Goal: Task Accomplishment & Management: Use online tool/utility

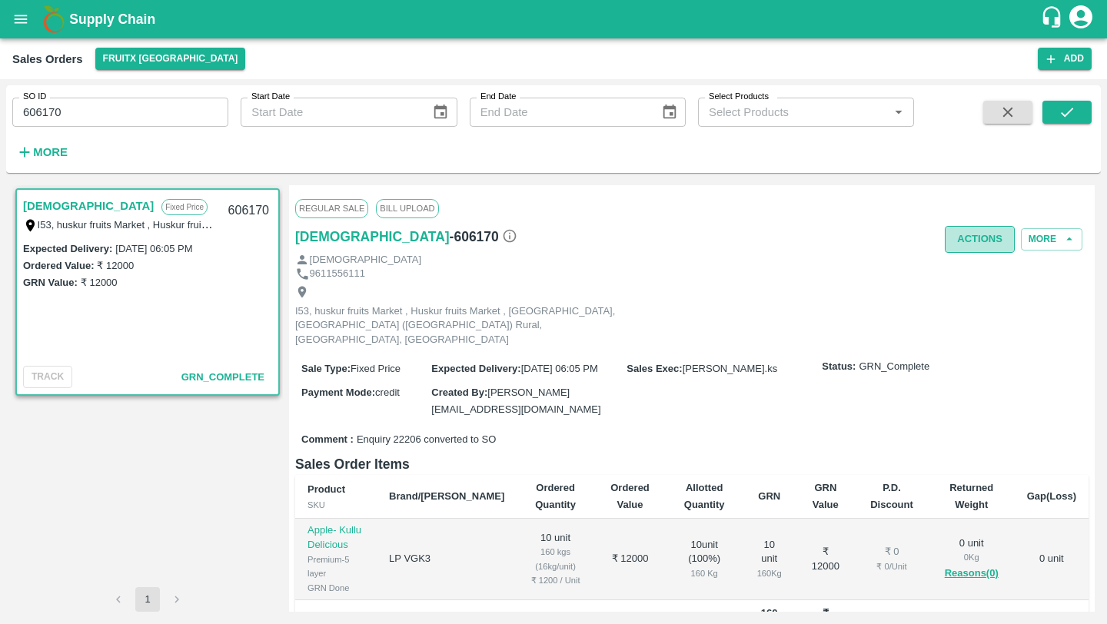
click at [980, 242] on button "Actions" at bounding box center [980, 239] width 70 height 27
click at [847, 332] on div at bounding box center [553, 312] width 1107 height 624
click at [9, 26] on button "open drawer" at bounding box center [20, 19] width 35 height 35
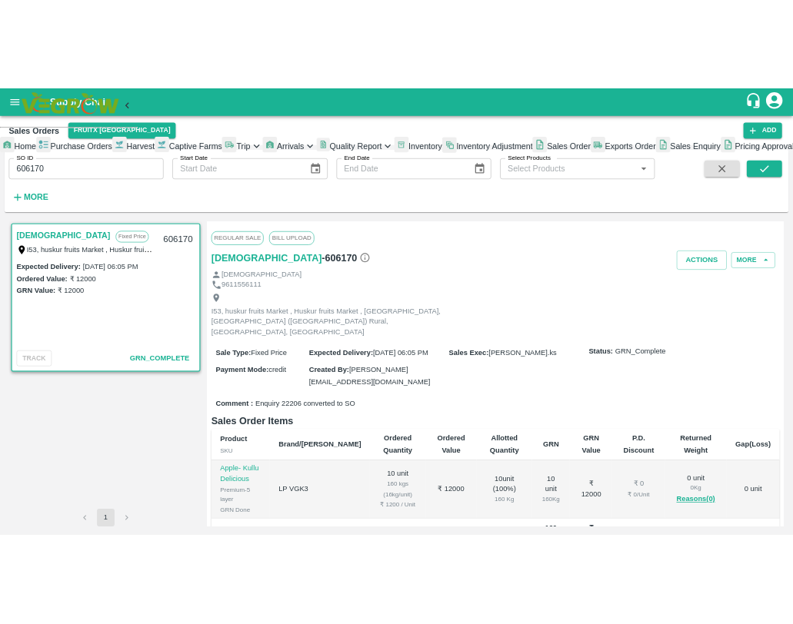
scroll to position [108, 0]
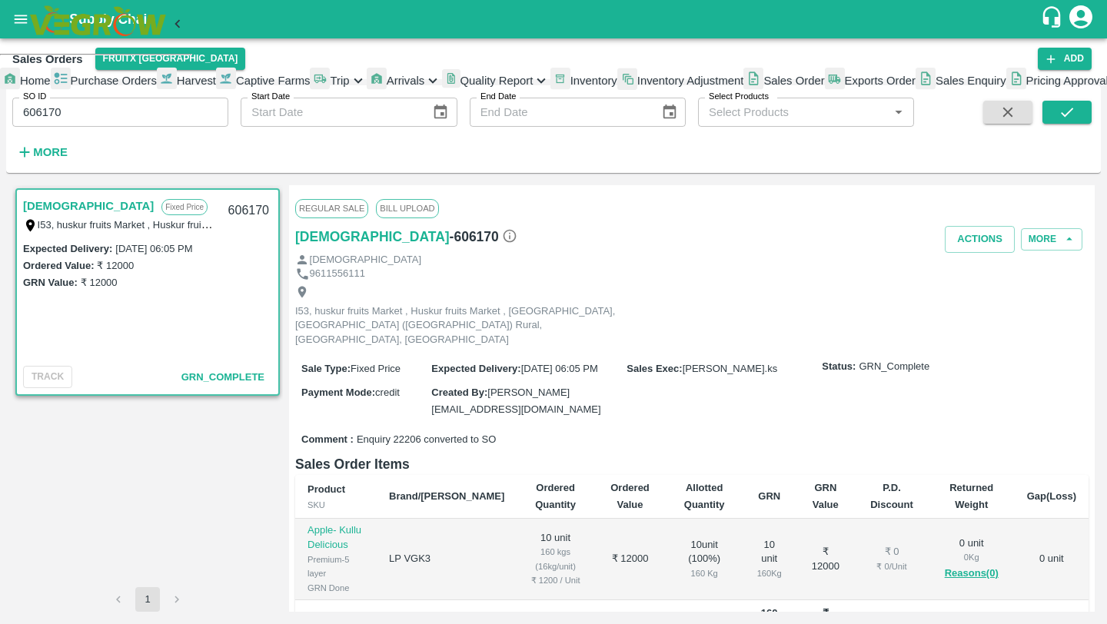
click at [570, 87] on span "Inventory" at bounding box center [593, 81] width 47 height 12
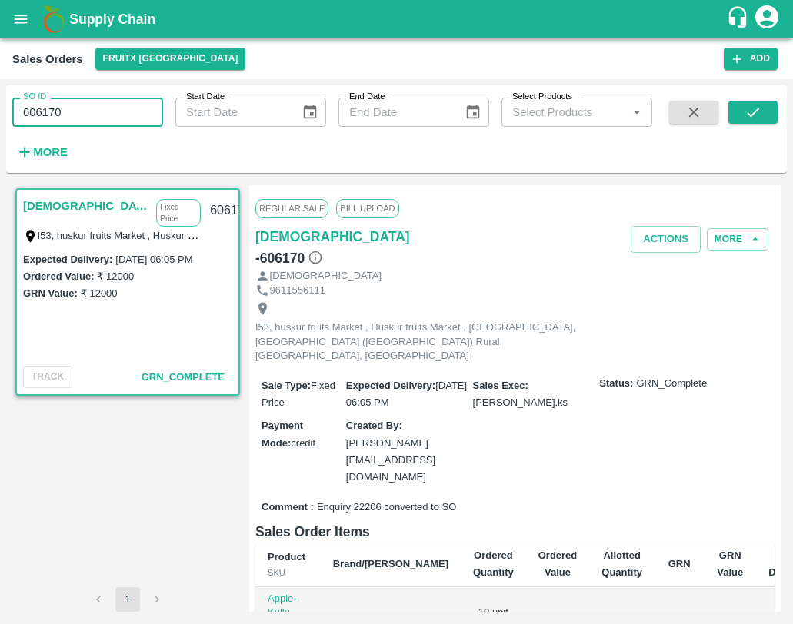
click at [131, 109] on input "606170" at bounding box center [87, 112] width 151 height 29
type input "606170"
click at [750, 117] on icon "submit" at bounding box center [752, 112] width 17 height 17
click at [744, 118] on icon "submit" at bounding box center [752, 112] width 17 height 17
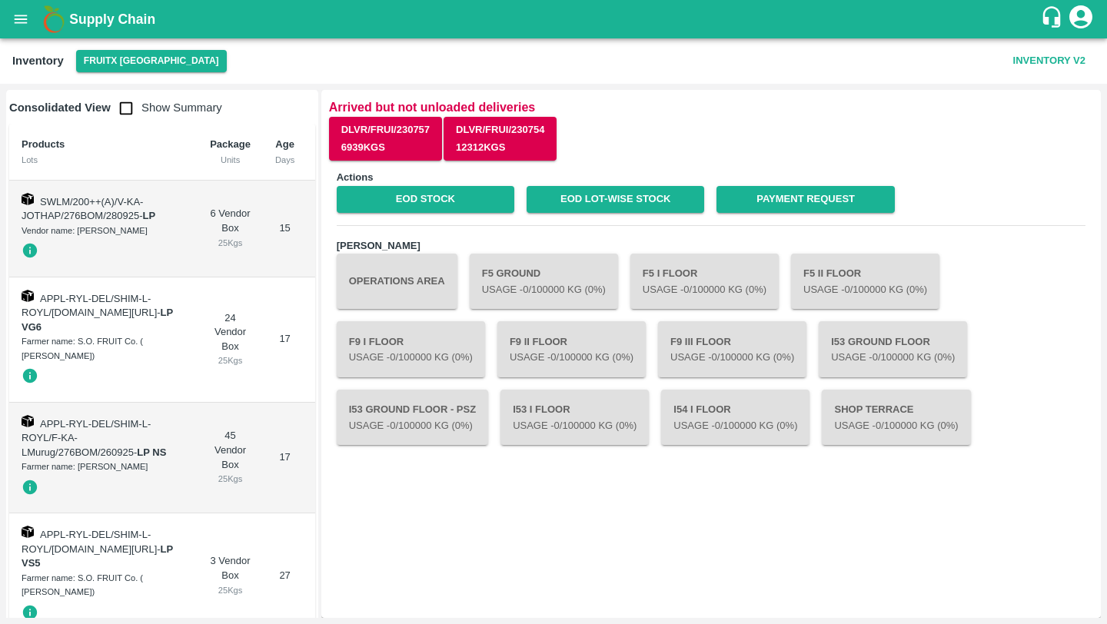
click at [613, 121] on div "DLVR/FRUI/230757 6939 Kgs DLVR/FRUI/230754 12312 Kgs" at bounding box center [711, 140] width 764 height 46
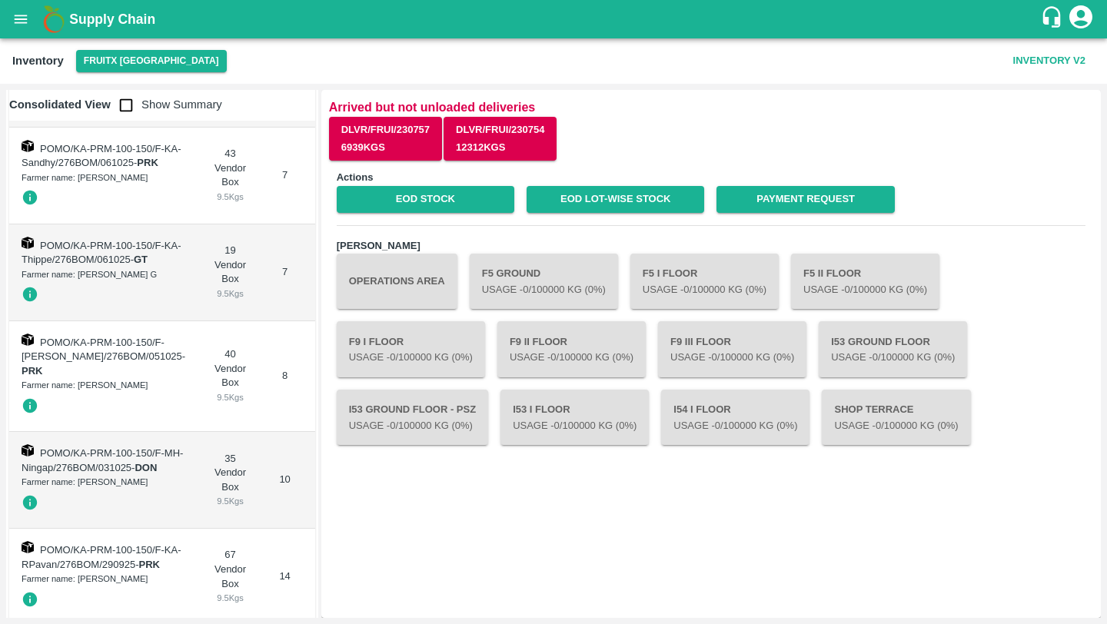
scroll to position [3447, 0]
click at [125, 105] on input "checkbox" at bounding box center [126, 105] width 31 height 31
checkbox input "true"
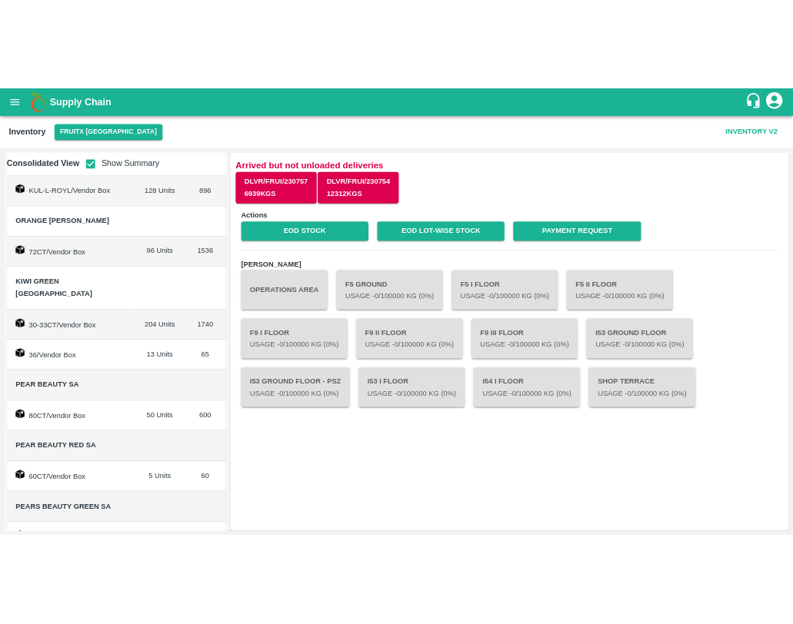
scroll to position [2203, 0]
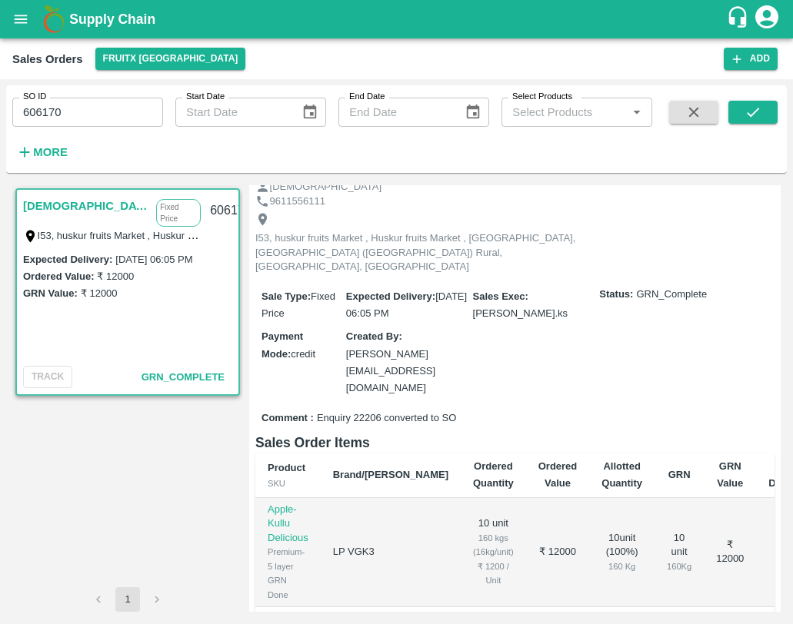
scroll to position [281, 0]
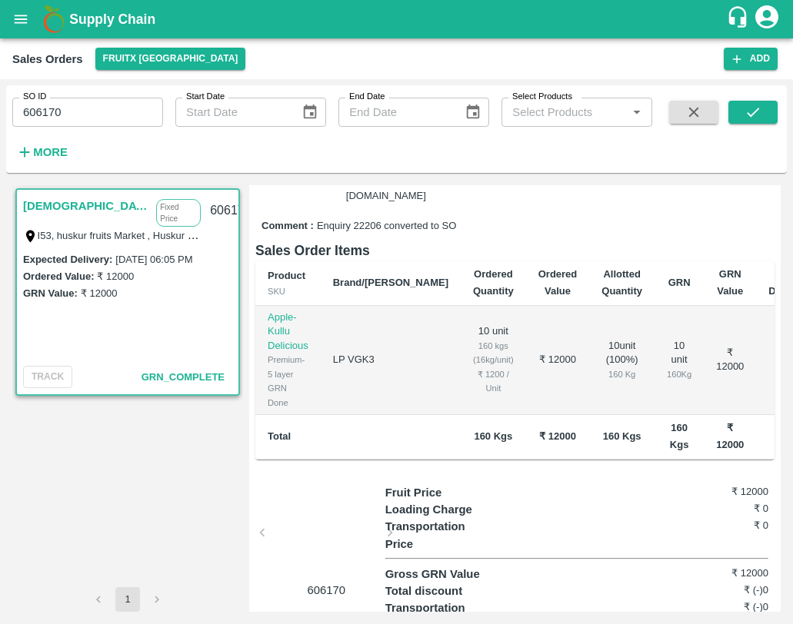
click at [330, 497] on div at bounding box center [325, 537] width 115 height 81
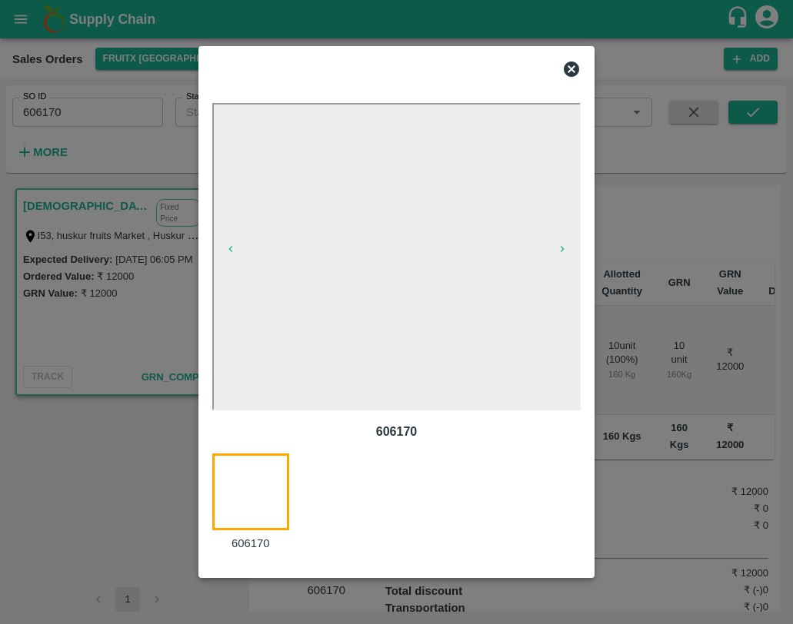
click at [574, 65] on icon at bounding box center [571, 69] width 18 height 18
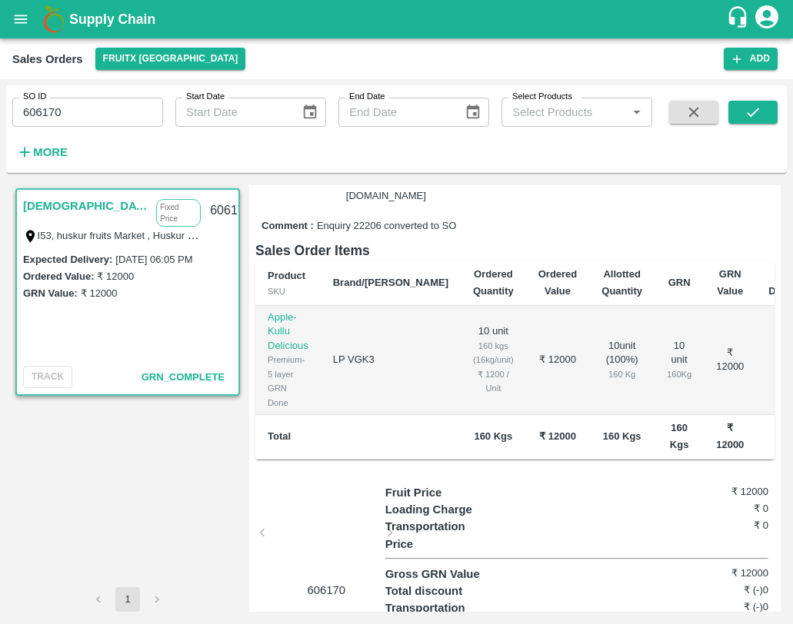
scroll to position [0, 0]
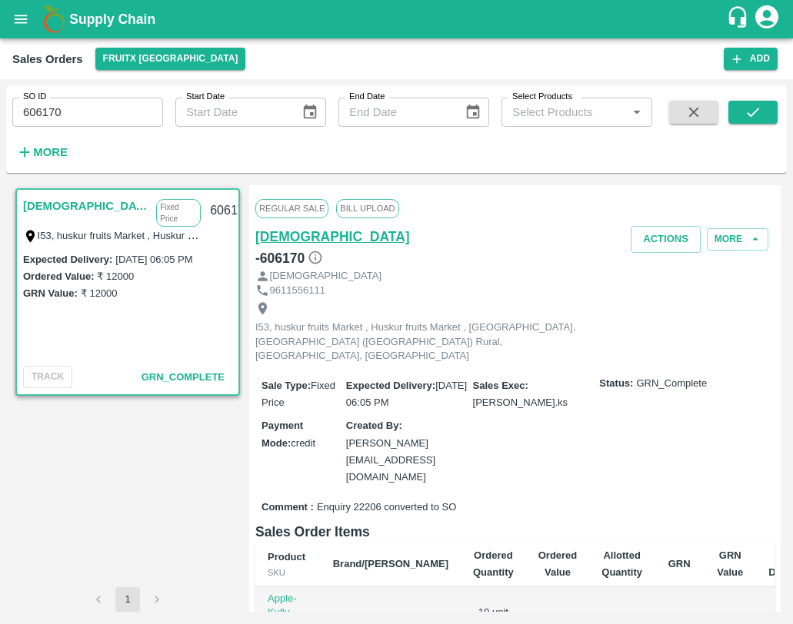
click at [284, 241] on h6 "[DEMOGRAPHIC_DATA]" at bounding box center [332, 237] width 155 height 22
click at [40, 117] on input "606170" at bounding box center [87, 112] width 151 height 29
click at [30, 117] on input "606170" at bounding box center [87, 112] width 151 height 29
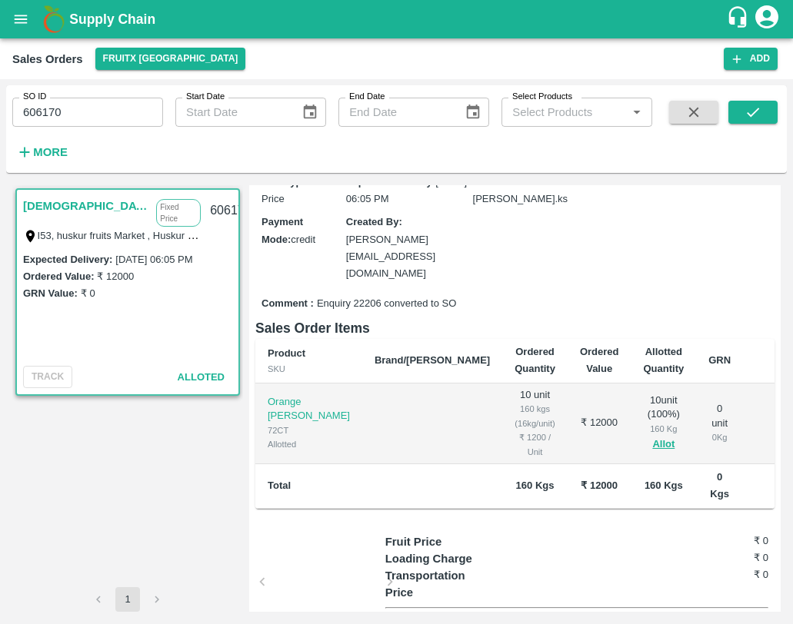
scroll to position [238, 0]
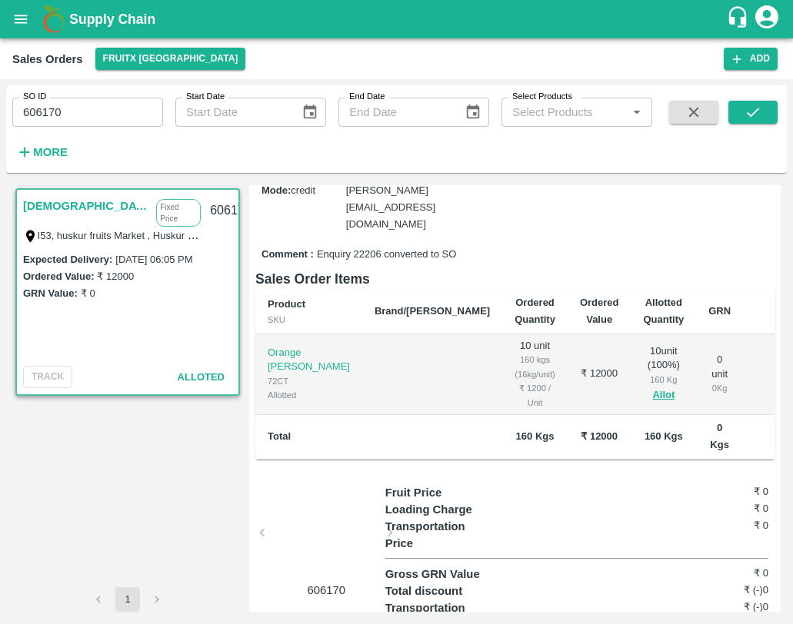
click at [336, 497] on div at bounding box center [325, 537] width 115 height 81
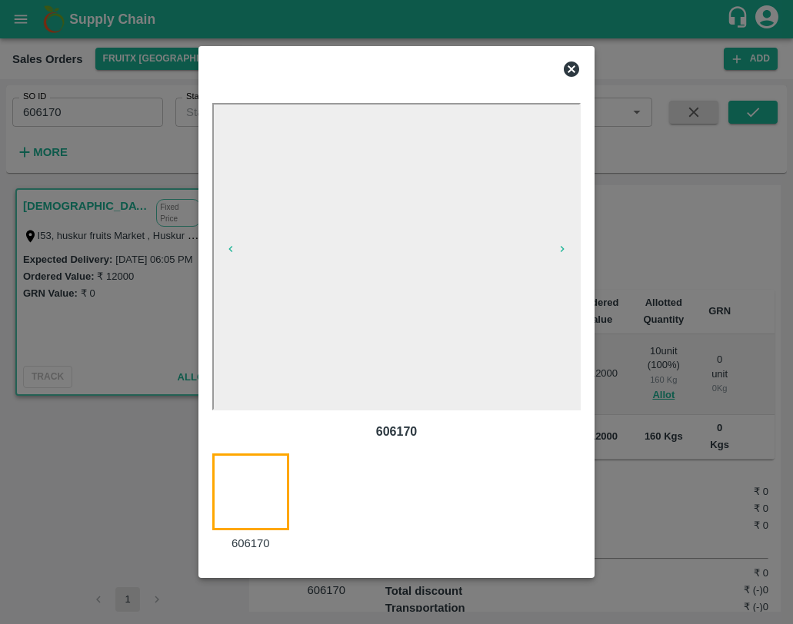
click at [572, 75] on icon at bounding box center [571, 69] width 15 height 15
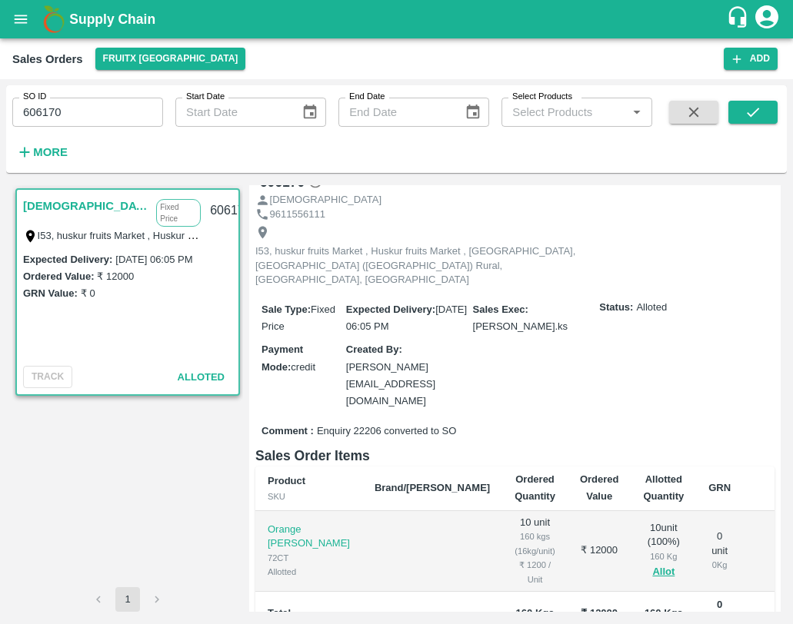
scroll to position [0, 0]
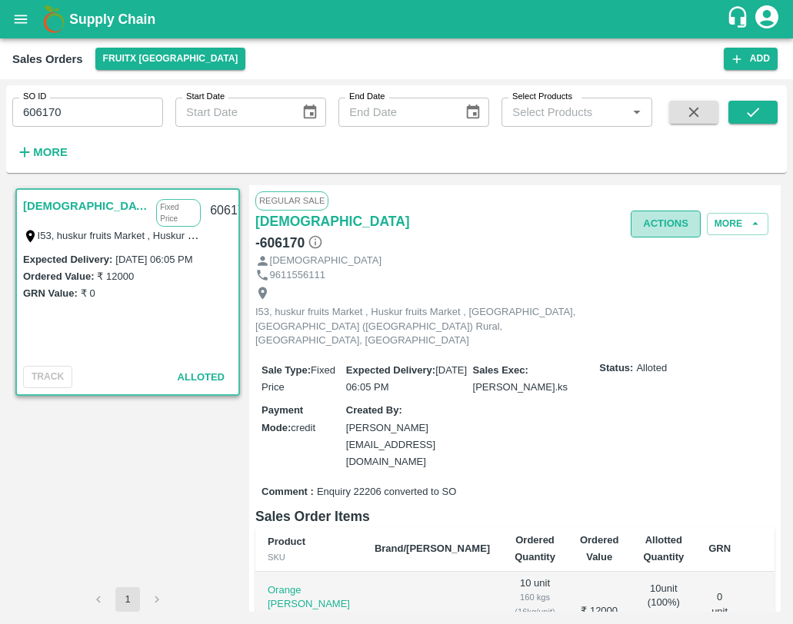
click at [655, 229] on button "Actions" at bounding box center [665, 224] width 70 height 27
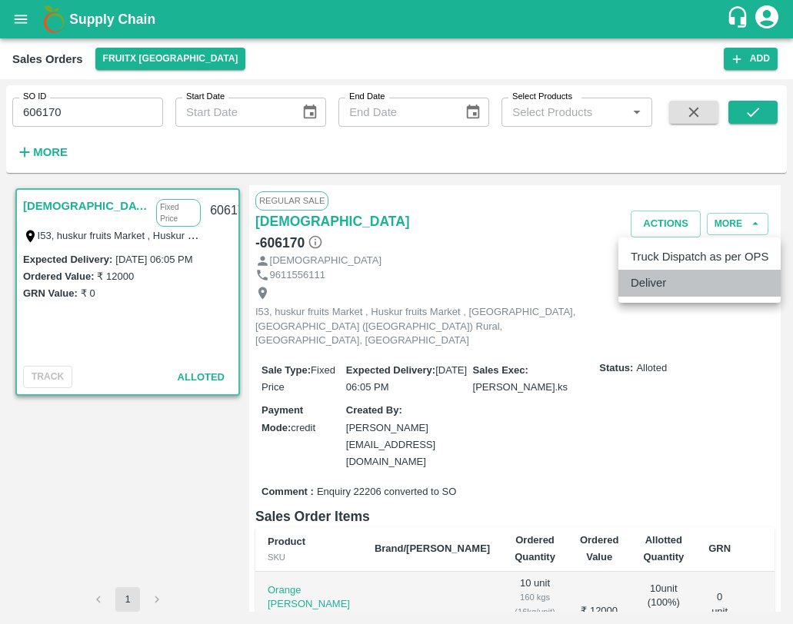
click at [650, 288] on li "Deliver" at bounding box center [699, 283] width 162 height 26
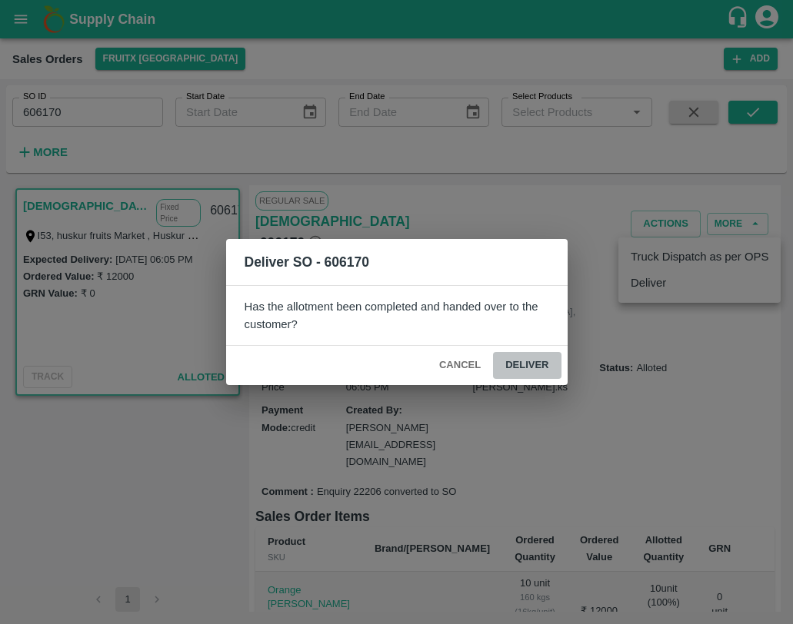
click at [526, 364] on button "Deliver" at bounding box center [527, 365] width 68 height 27
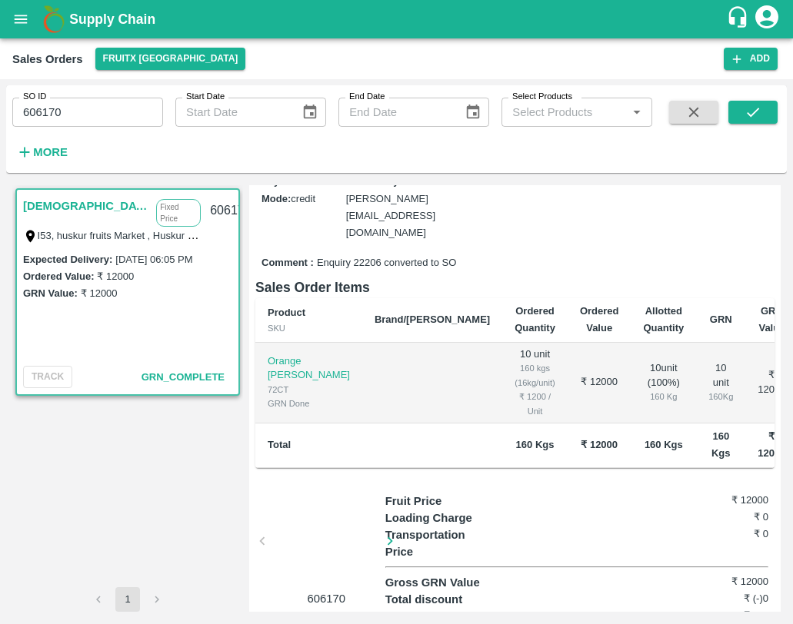
scroll to position [267, 0]
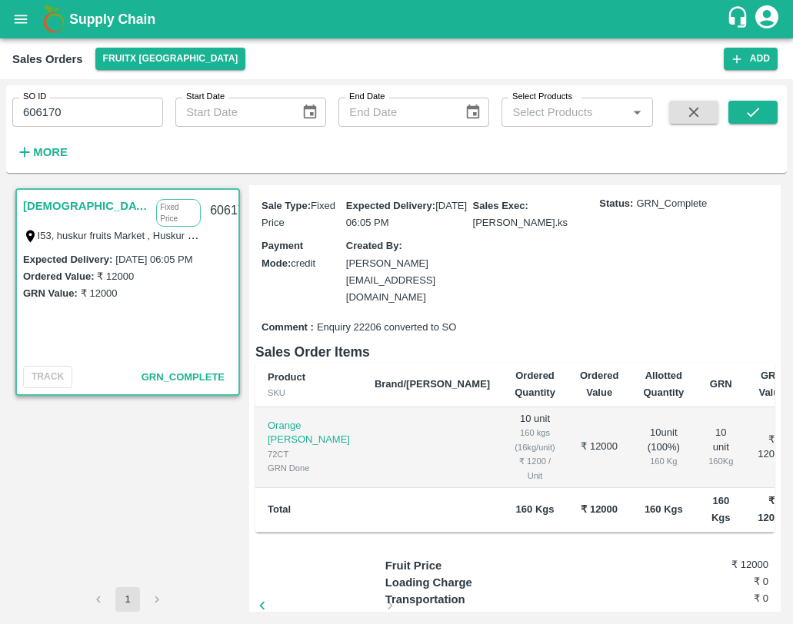
scroll to position [267, 0]
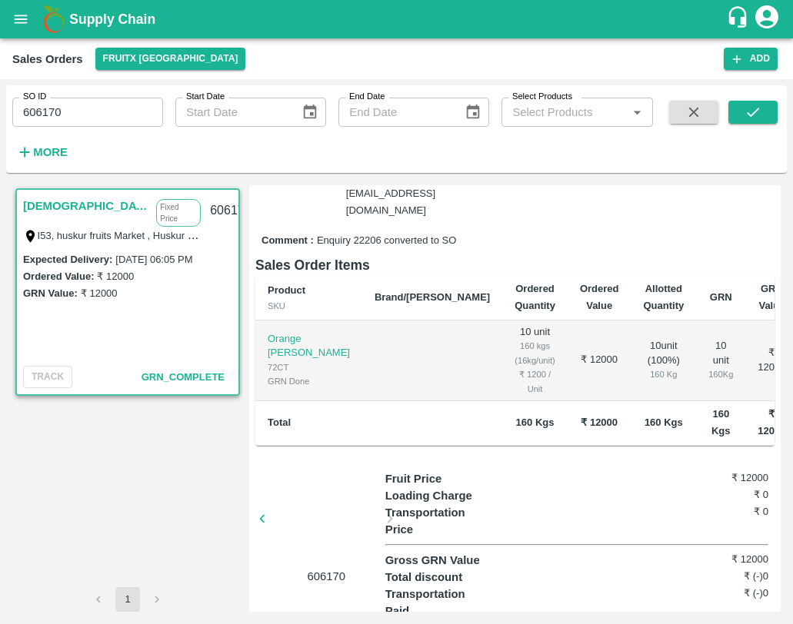
click at [268, 483] on div at bounding box center [210, 523] width 115 height 81
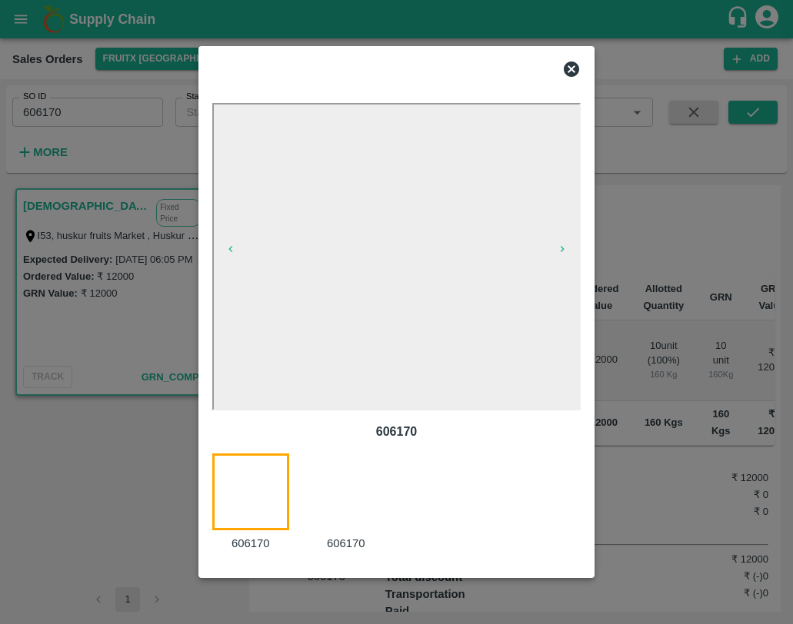
click at [340, 494] on div at bounding box center [355, 503] width 95 height 99
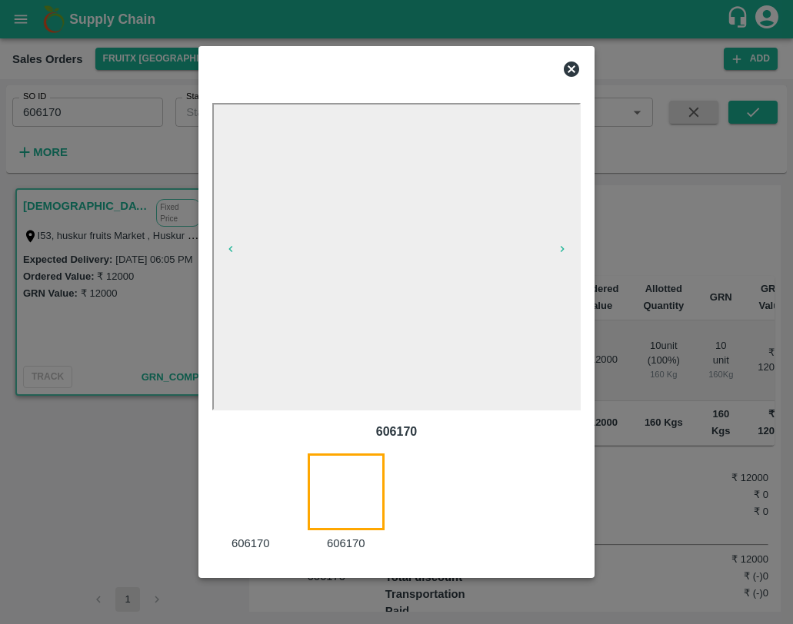
click at [568, 70] on icon at bounding box center [571, 69] width 15 height 15
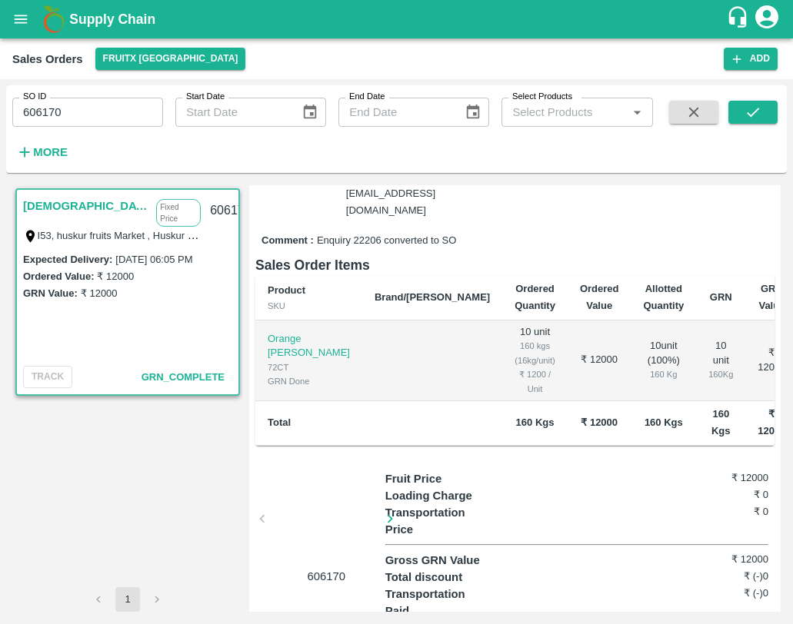
click at [347, 494] on div at bounding box center [325, 523] width 115 height 81
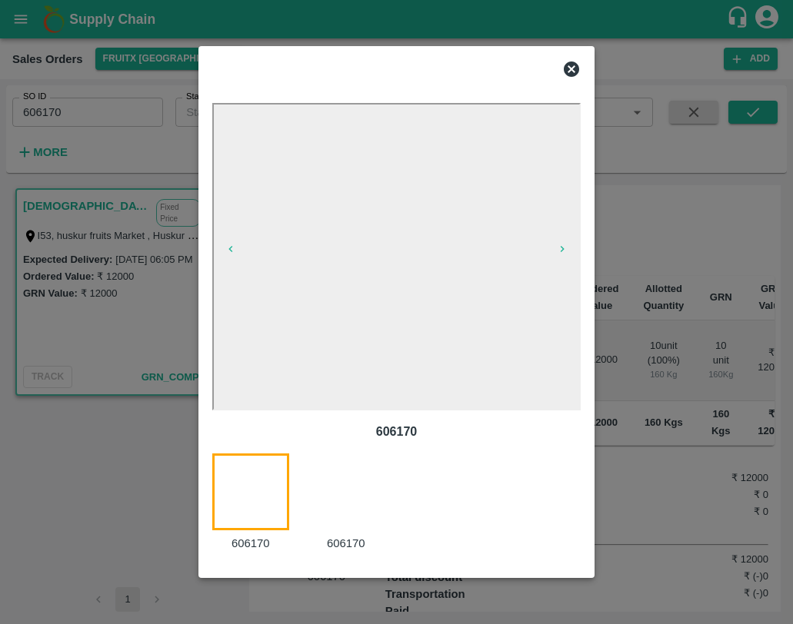
click at [347, 477] on div at bounding box center [355, 503] width 95 height 99
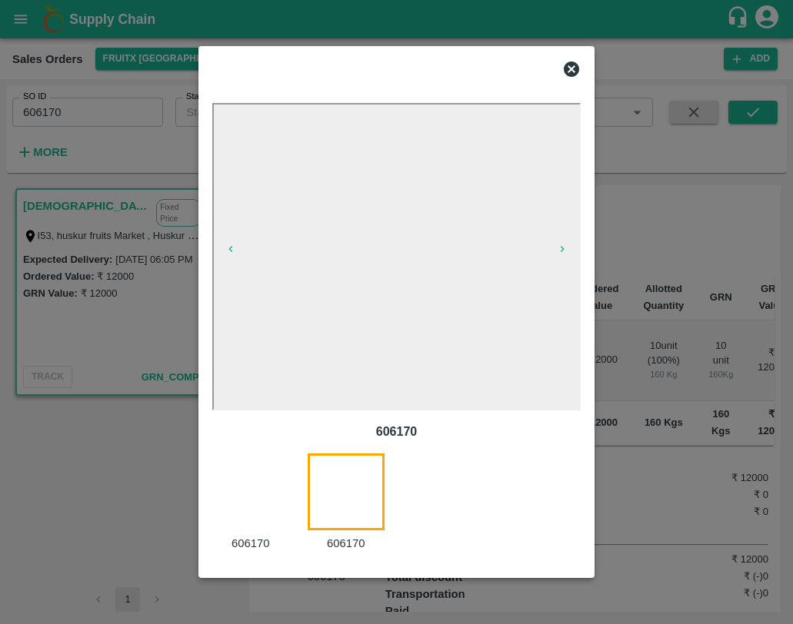
click at [570, 72] on icon at bounding box center [571, 69] width 15 height 15
